Goal: Check status: Check status

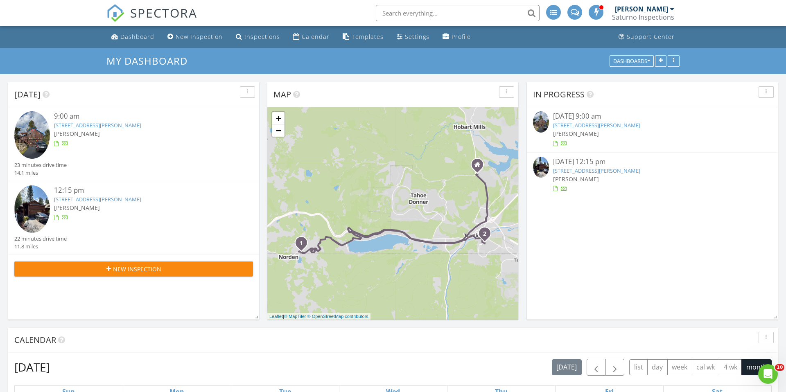
click at [577, 126] on link "19221 Donner Pass Rd, Norden, CA 95724" at bounding box center [596, 125] width 87 height 7
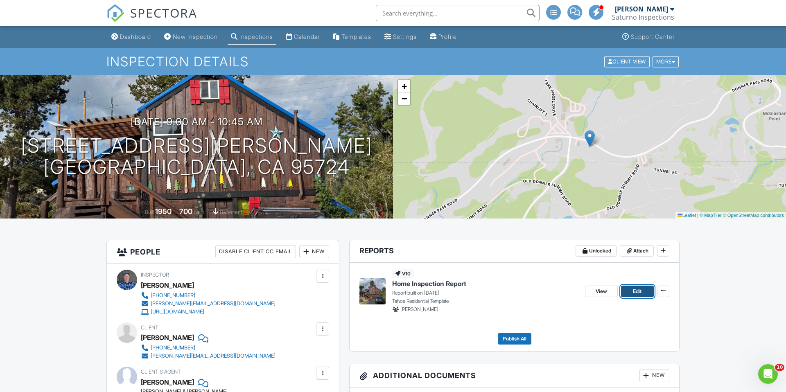
click at [644, 289] on link "Edit" at bounding box center [637, 291] width 33 height 11
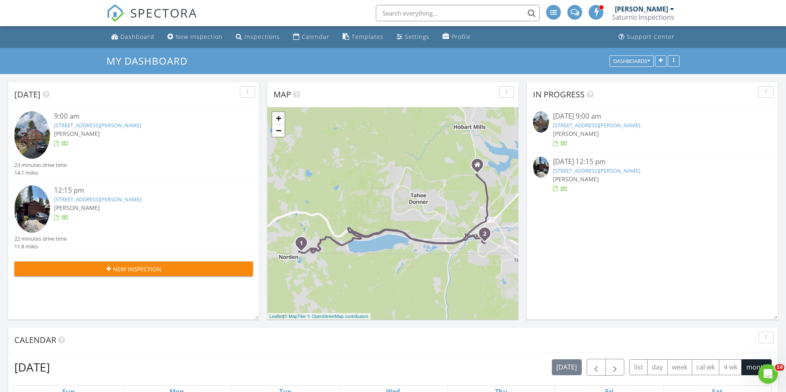
click at [591, 126] on link "19221 Donner Pass Rd, Norden, CA 95724" at bounding box center [596, 125] width 87 height 7
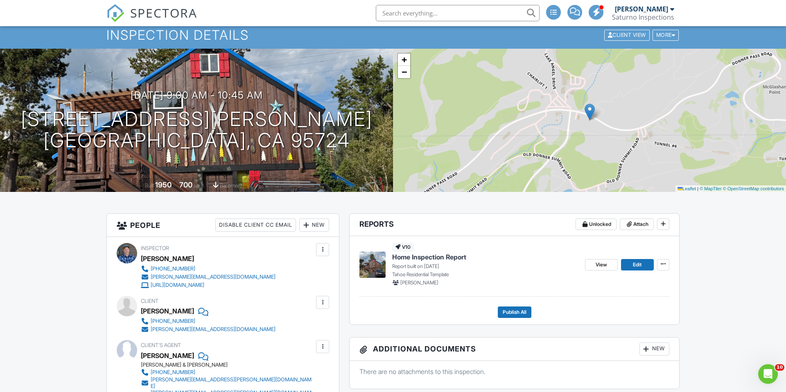
scroll to position [30, 0]
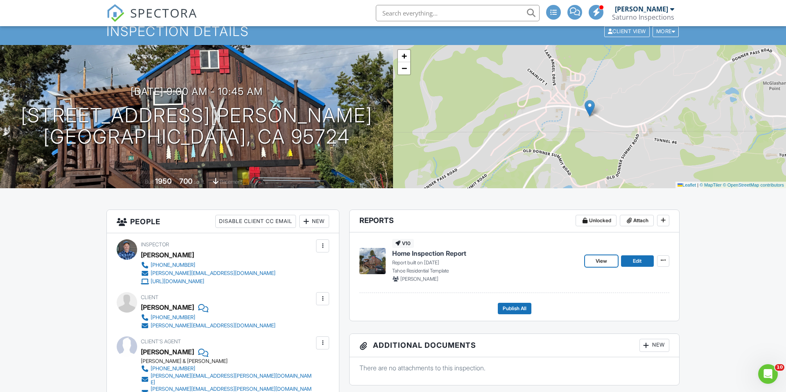
click at [600, 260] on span "View" at bounding box center [601, 261] width 11 height 8
